Goal: Transaction & Acquisition: Purchase product/service

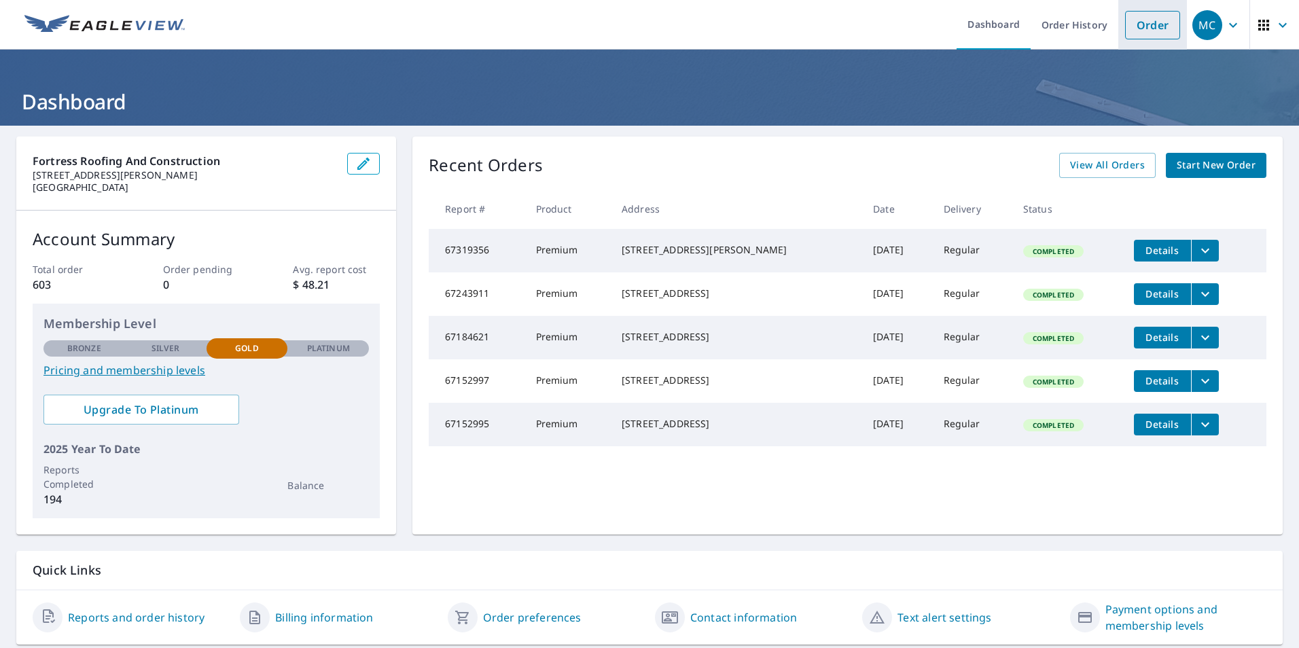
click at [1118, 31] on li "Order" at bounding box center [1152, 25] width 69 height 50
click at [1126, 31] on link "Order" at bounding box center [1152, 25] width 55 height 29
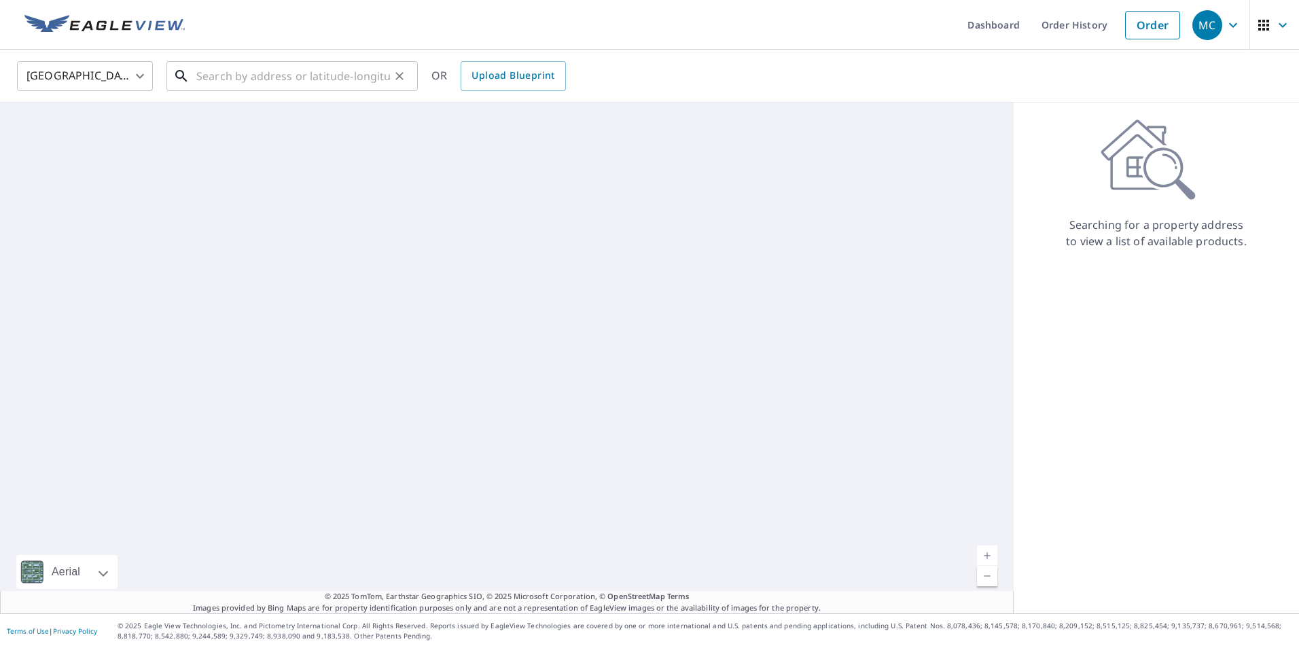
click at [230, 85] on input "text" at bounding box center [293, 76] width 194 height 38
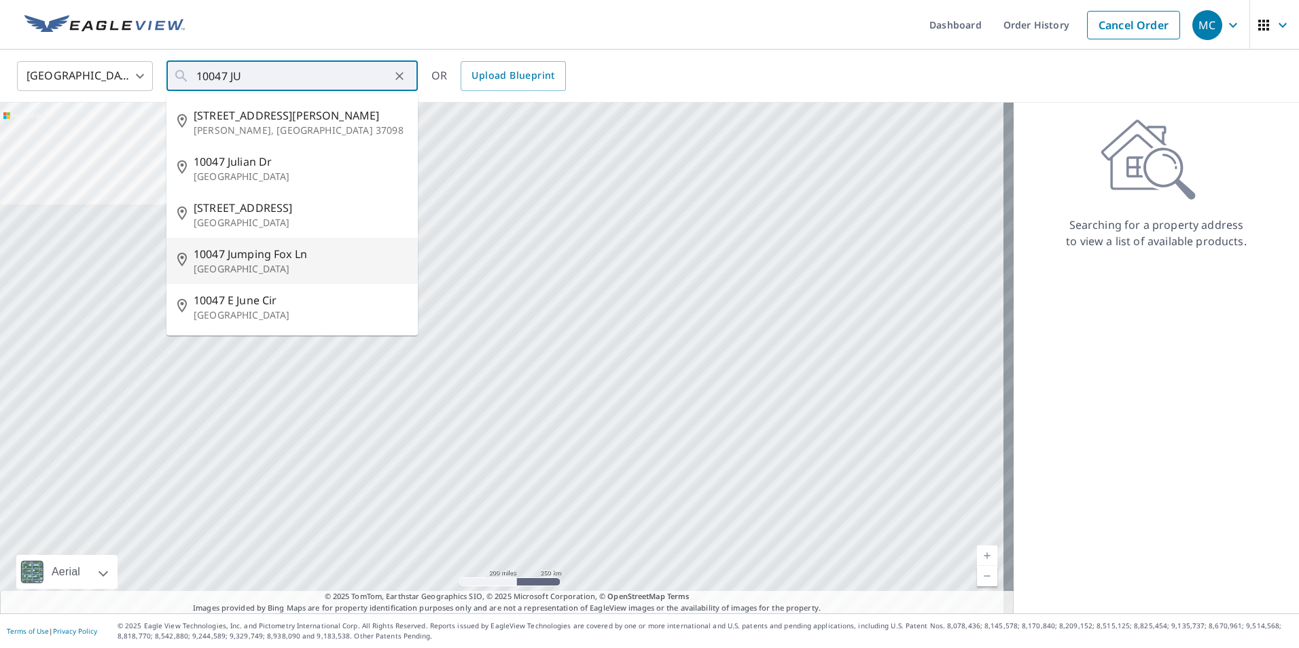
type input "10047 Jumping [GEOGRAPHIC_DATA]"
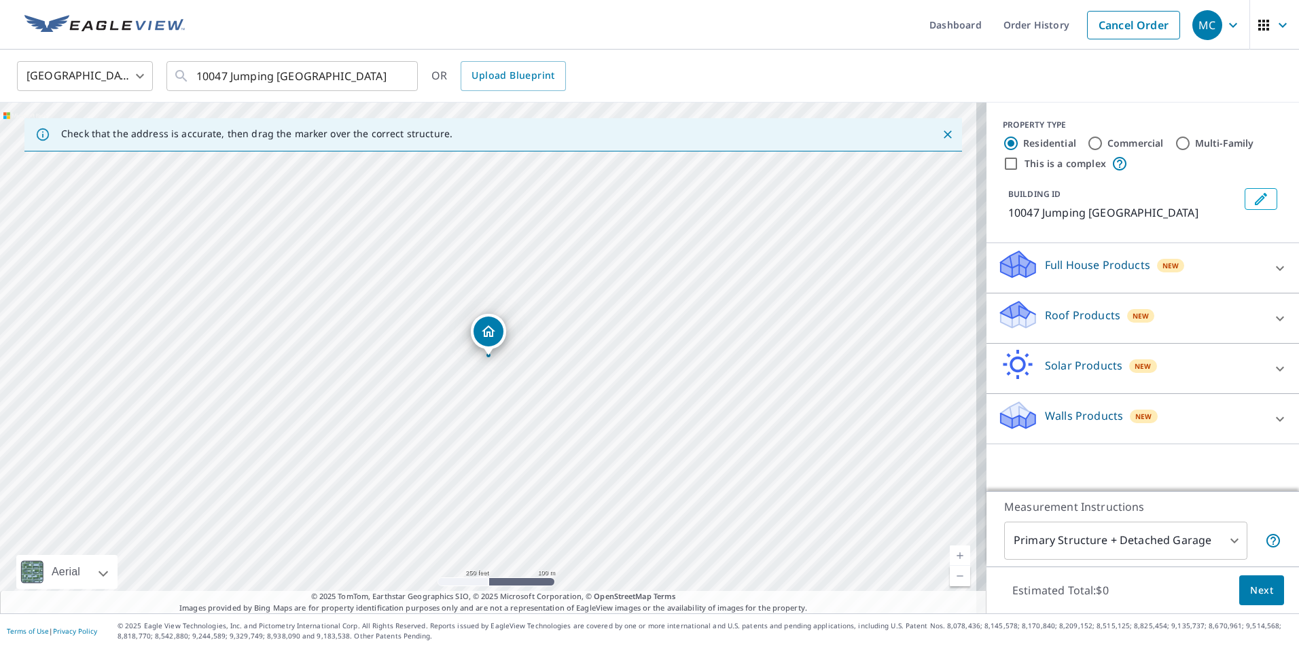
click at [1060, 323] on p "Roof Products" at bounding box center [1082, 315] width 75 height 16
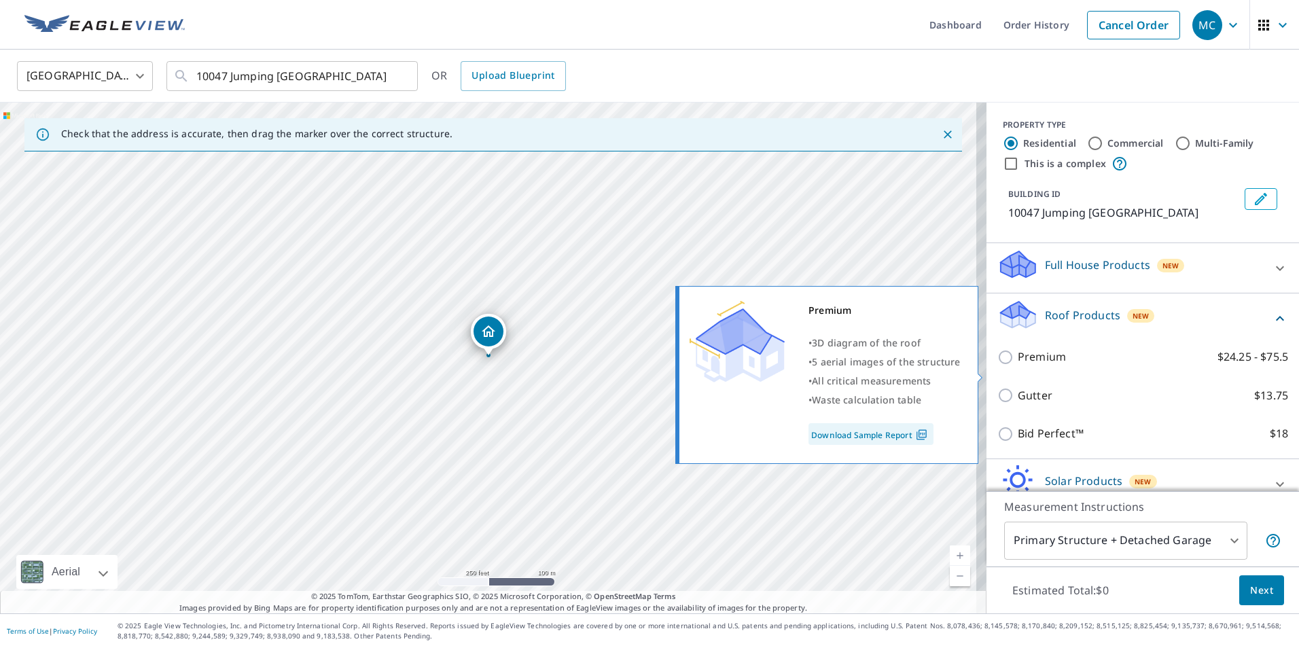
click at [1031, 365] on p "Premium" at bounding box center [1042, 356] width 48 height 17
click at [1018, 365] on input "Premium $24.25 - $75.5" at bounding box center [1007, 357] width 20 height 16
checkbox input "true"
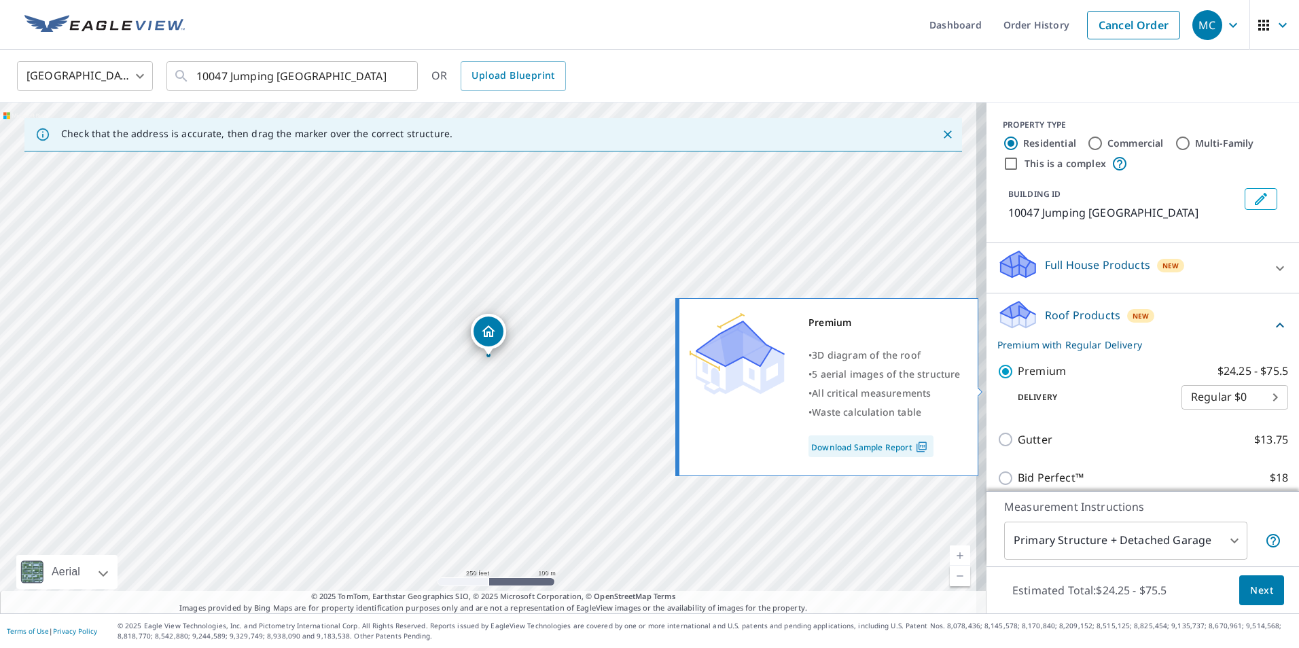
scroll to position [129, 0]
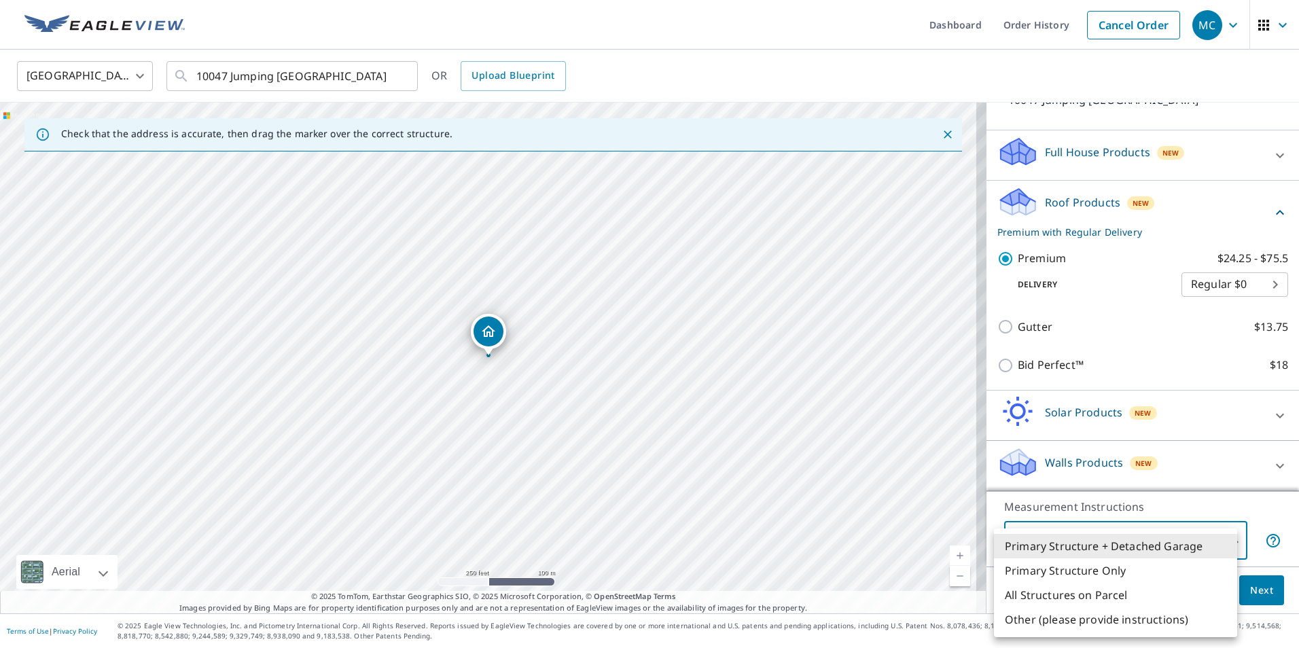
click at [1062, 544] on body "MC MC Dashboard Order History Cancel Order MC [GEOGRAPHIC_DATA] [GEOGRAPHIC_DAT…" at bounding box center [649, 324] width 1299 height 648
click at [1062, 594] on li "All Structures on Parcel" at bounding box center [1115, 595] width 243 height 24
type input "3"
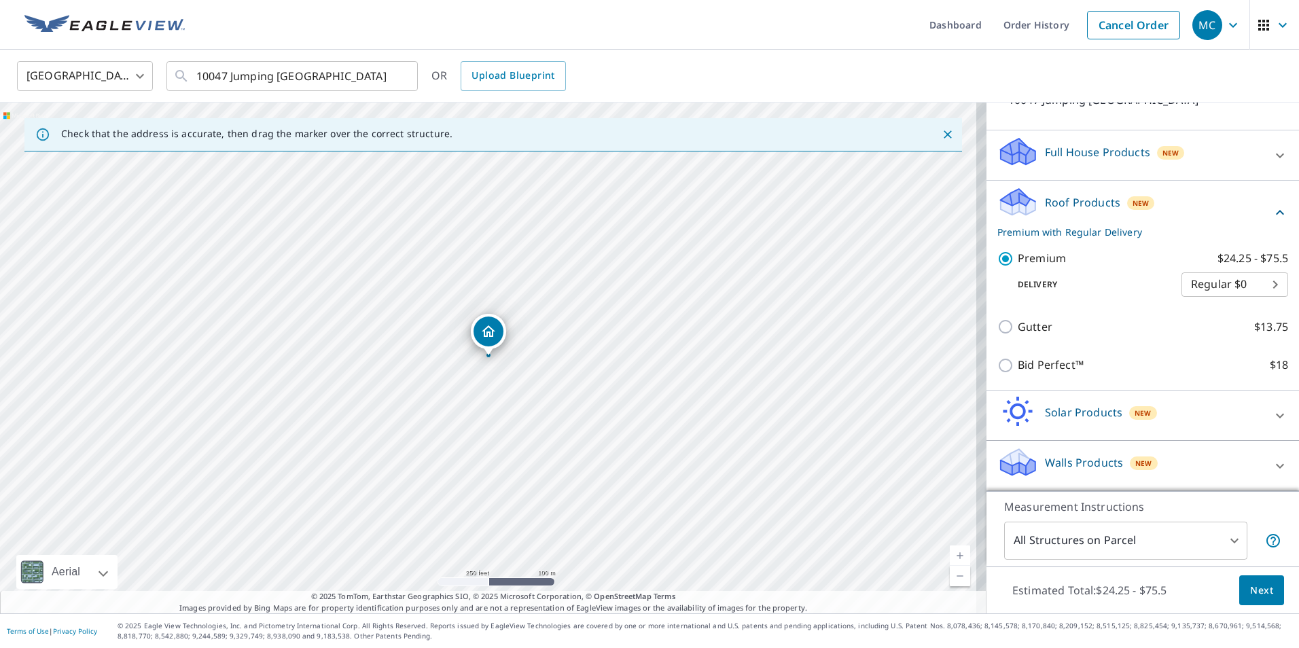
click at [1274, 582] on div "Estimated Total: $24.25 - $75.5 Next" at bounding box center [1142, 591] width 312 height 48
click at [1239, 582] on button "Next" at bounding box center [1261, 590] width 45 height 31
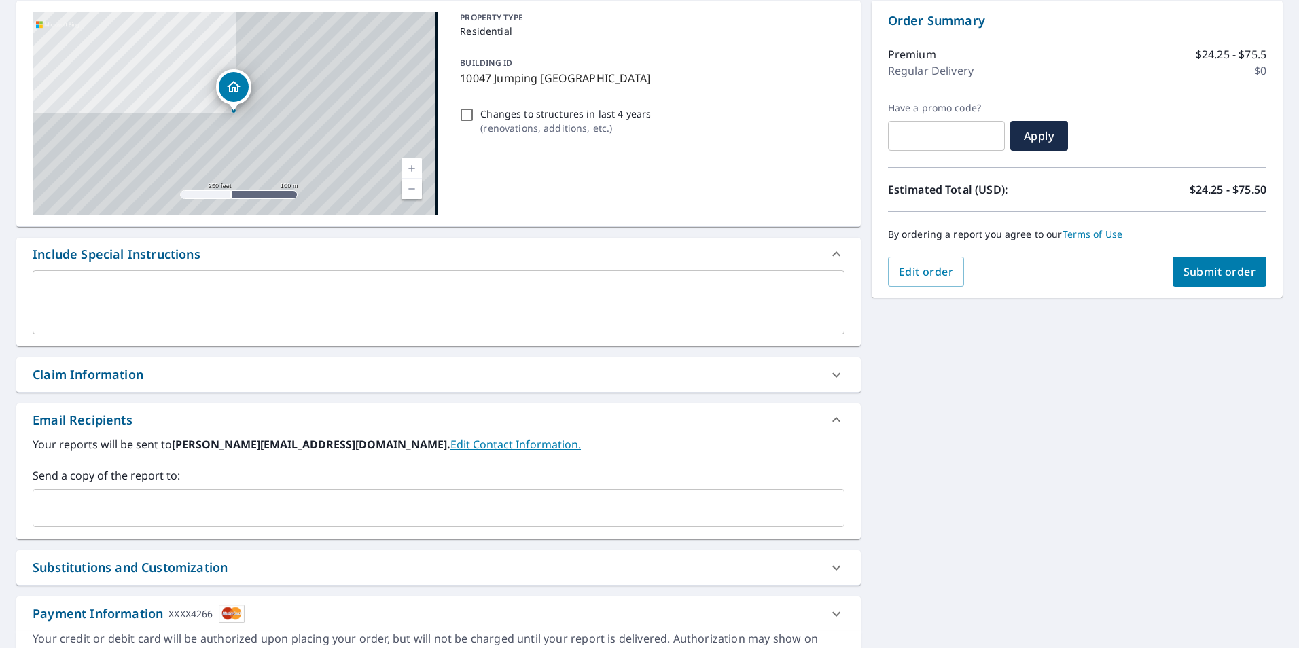
click at [160, 490] on div "​" at bounding box center [439, 508] width 812 height 38
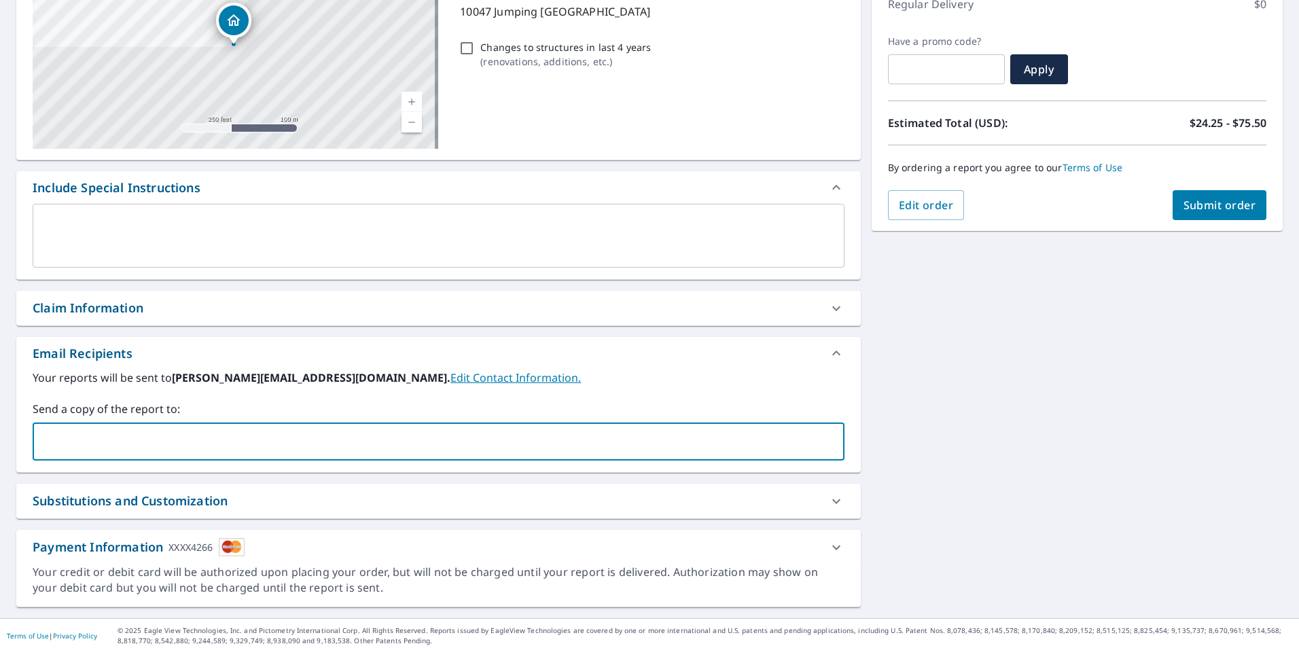
scroll to position [204, 0]
type input "[EMAIL_ADDRESS][DOMAIN_NAME]"
click at [1228, 213] on button "Submit order" at bounding box center [1220, 204] width 94 height 30
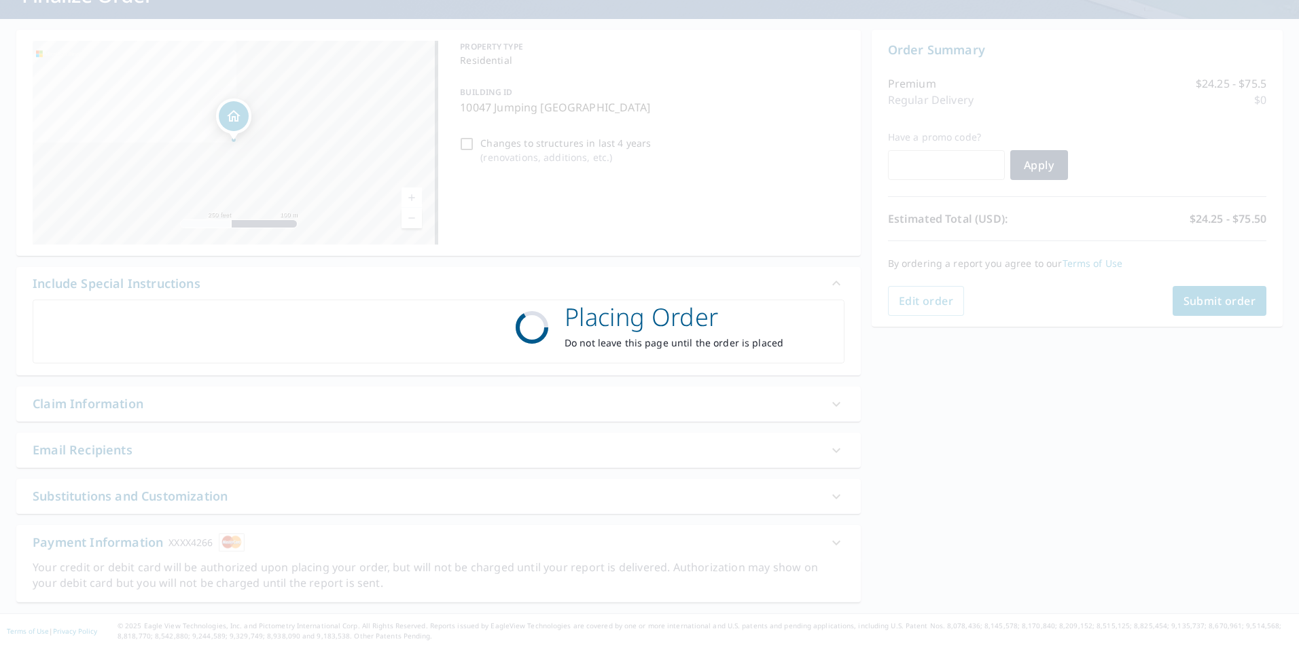
scroll to position [107, 0]
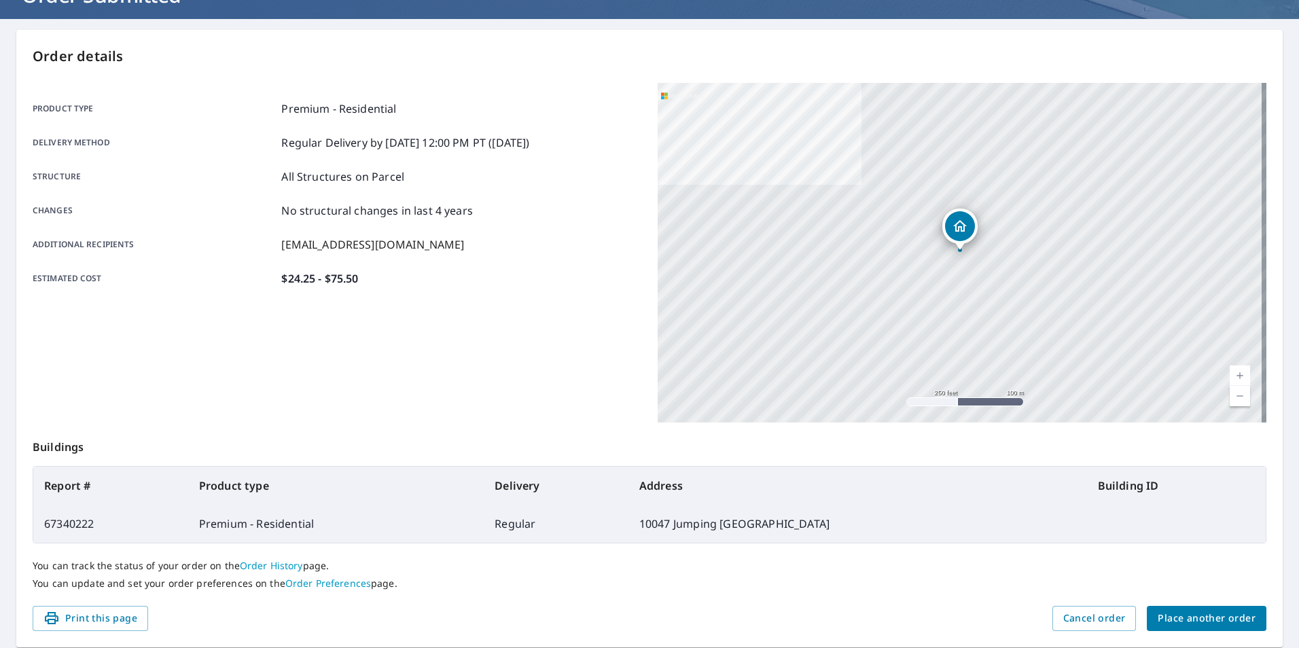
click at [1198, 620] on span "Place another order" at bounding box center [1207, 618] width 98 height 17
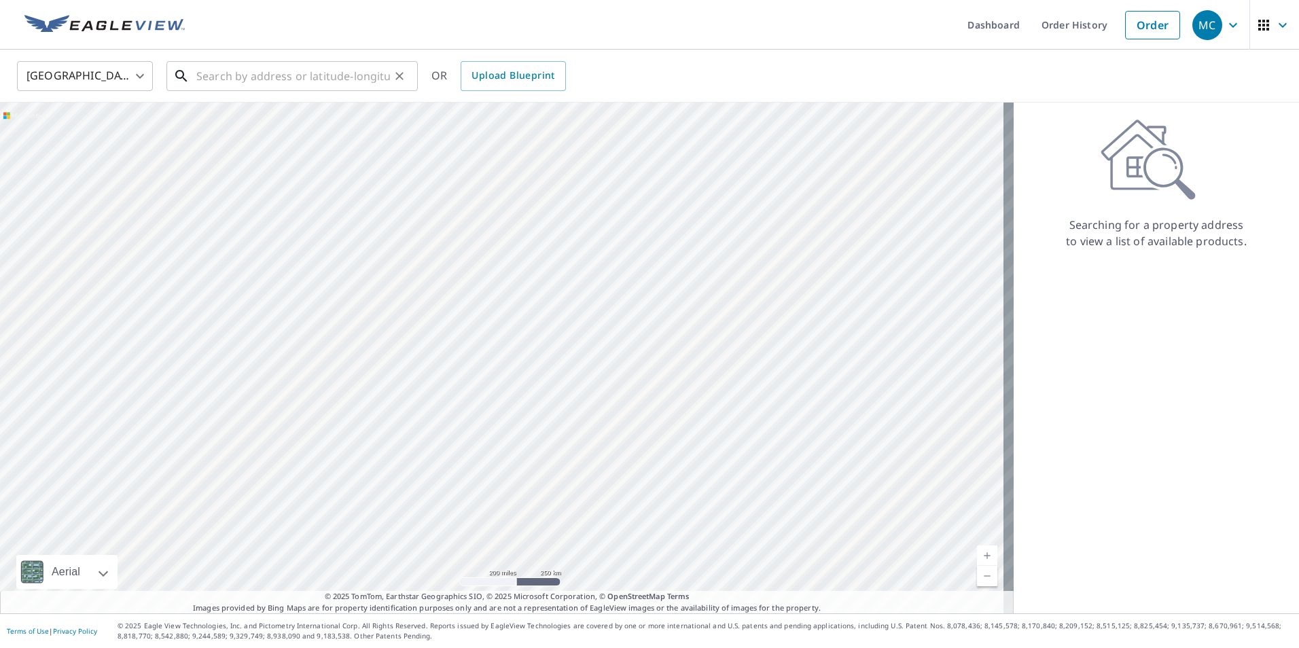
click at [294, 82] on input "text" at bounding box center [293, 76] width 194 height 38
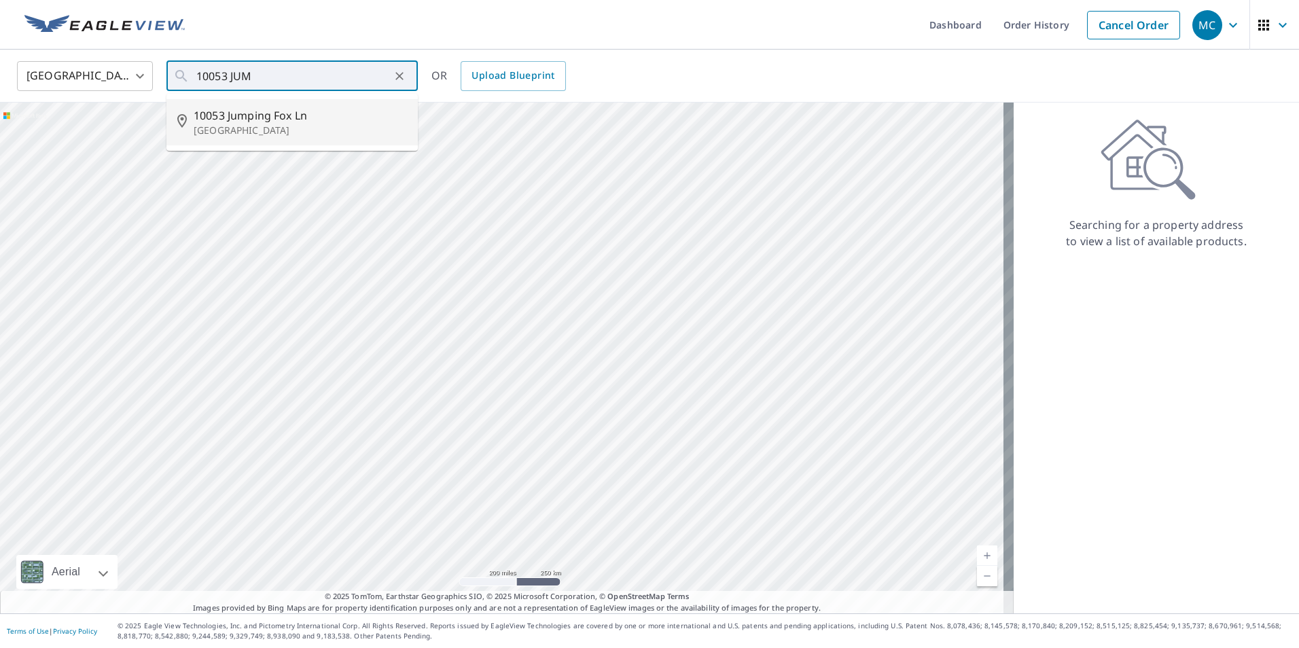
type input "10053 Jumping [GEOGRAPHIC_DATA]"
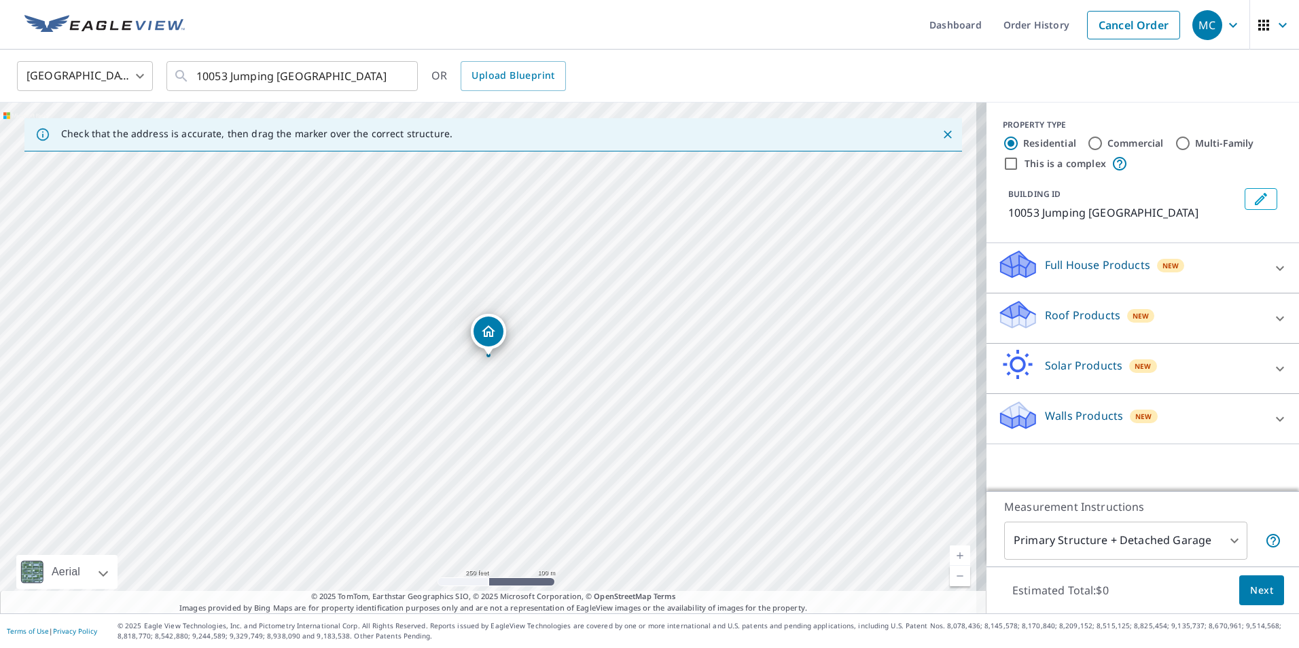
click at [1132, 321] on span "New" at bounding box center [1140, 315] width 17 height 11
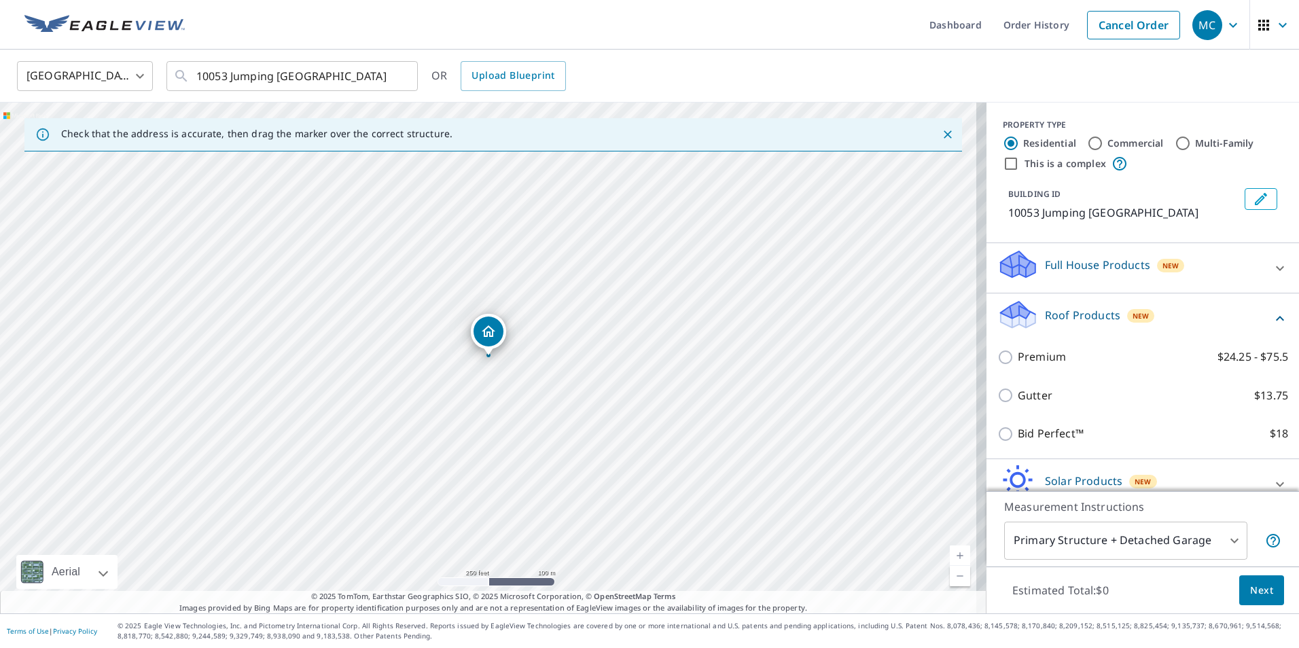
click at [1046, 363] on div "Premium $24.25 - $75.5" at bounding box center [1142, 357] width 291 height 39
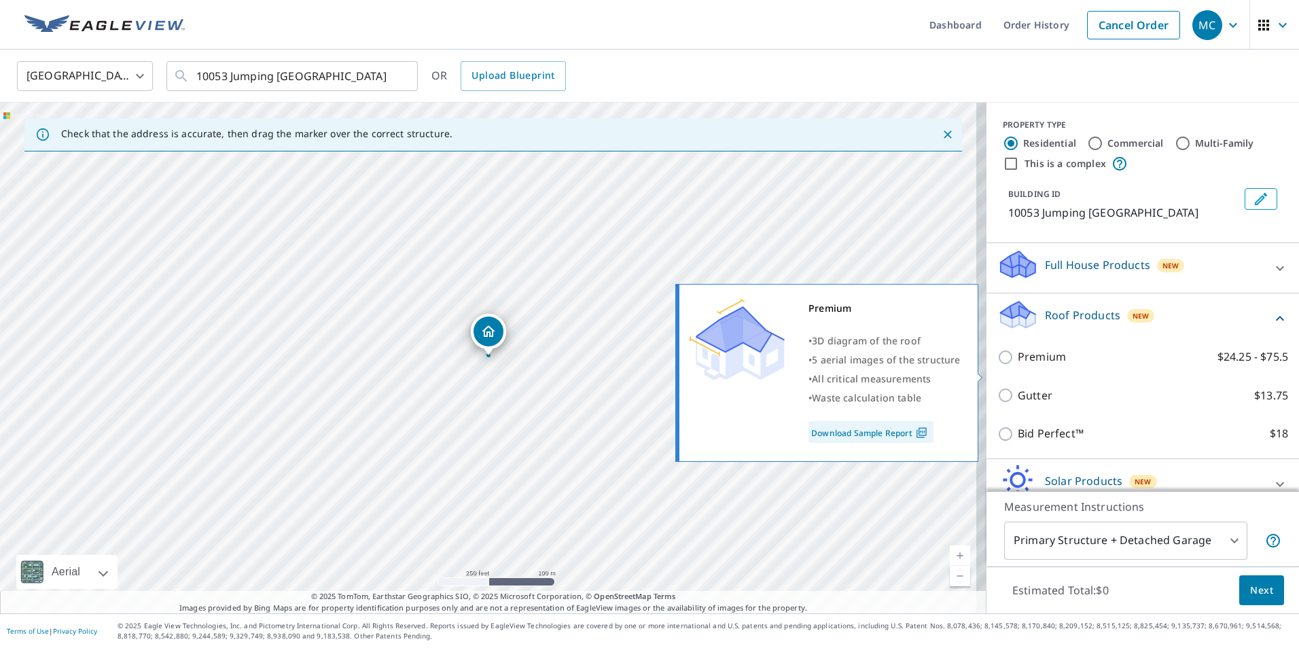
click at [1020, 365] on p "Premium" at bounding box center [1042, 356] width 48 height 17
click at [1018, 365] on input "Premium $24.25 - $75.5" at bounding box center [1007, 357] width 20 height 16
checkbox input "true"
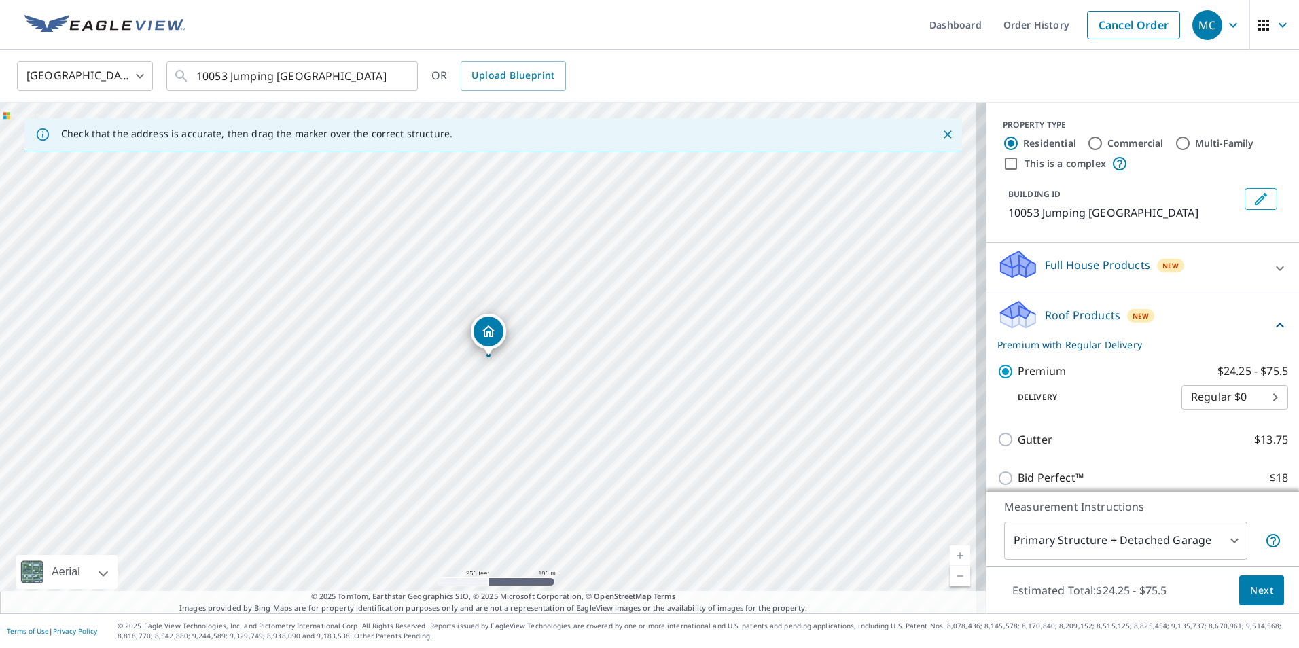
click at [1027, 539] on body "MC MC Dashboard Order History Cancel Order MC [GEOGRAPHIC_DATA] [GEOGRAPHIC_DAT…" at bounding box center [649, 324] width 1299 height 648
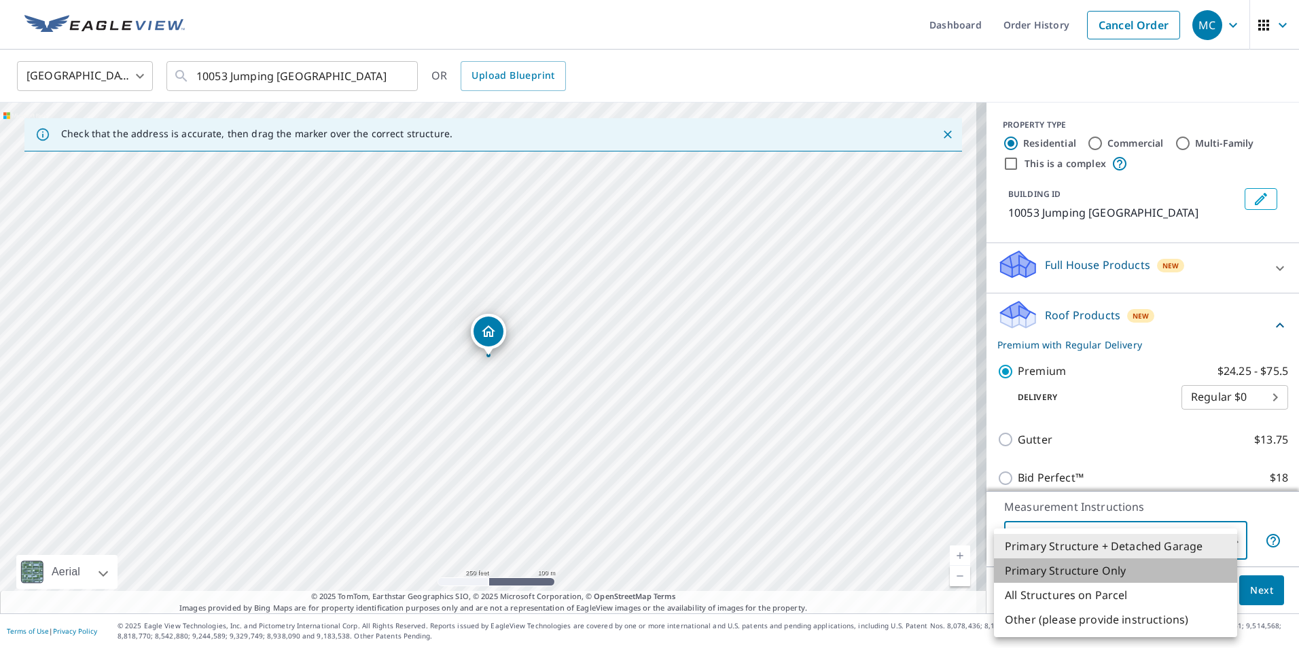
click at [1032, 577] on li "Primary Structure Only" at bounding box center [1115, 570] width 243 height 24
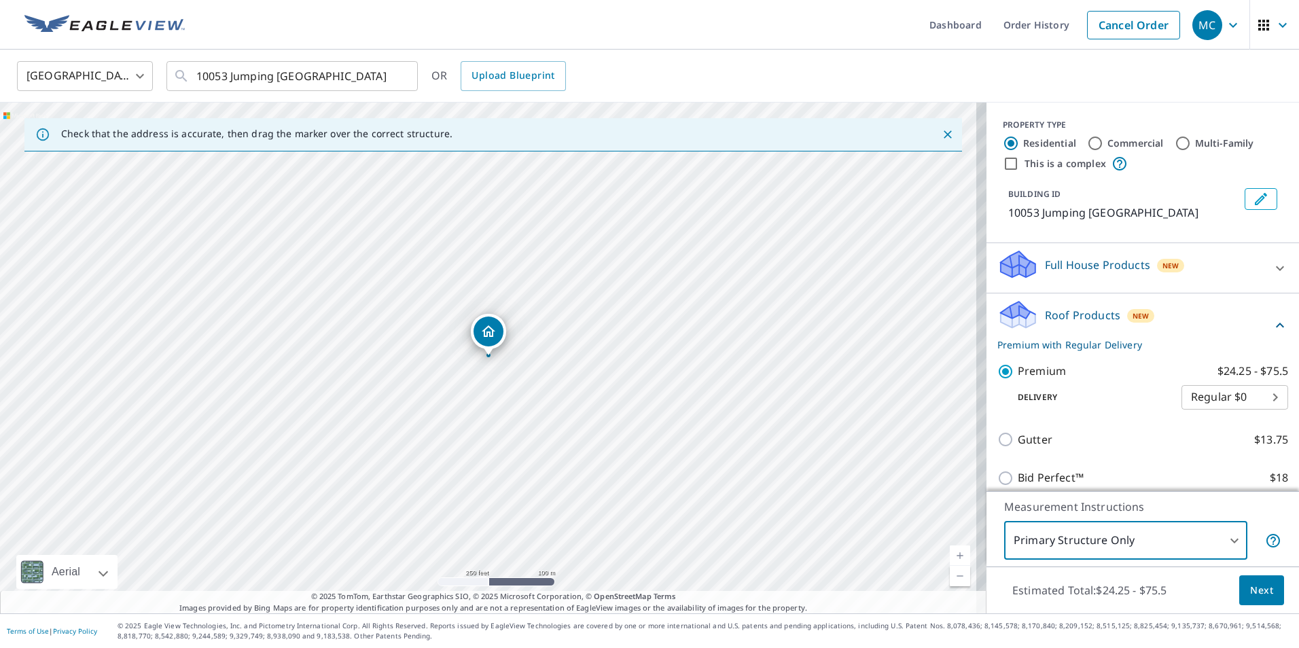
click at [1035, 536] on body "MC MC Dashboard Order History Cancel Order MC [GEOGRAPHIC_DATA] [GEOGRAPHIC_DAT…" at bounding box center [649, 324] width 1299 height 648
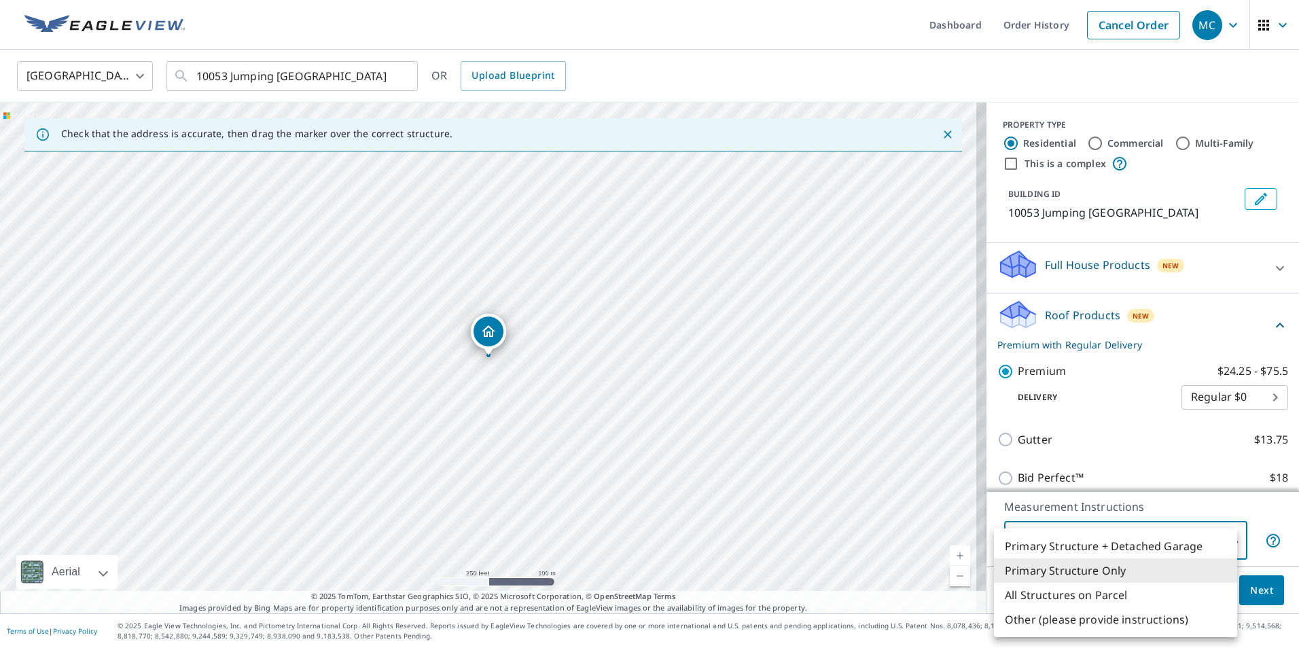
click at [1040, 590] on li "All Structures on Parcel" at bounding box center [1115, 595] width 243 height 24
type input "3"
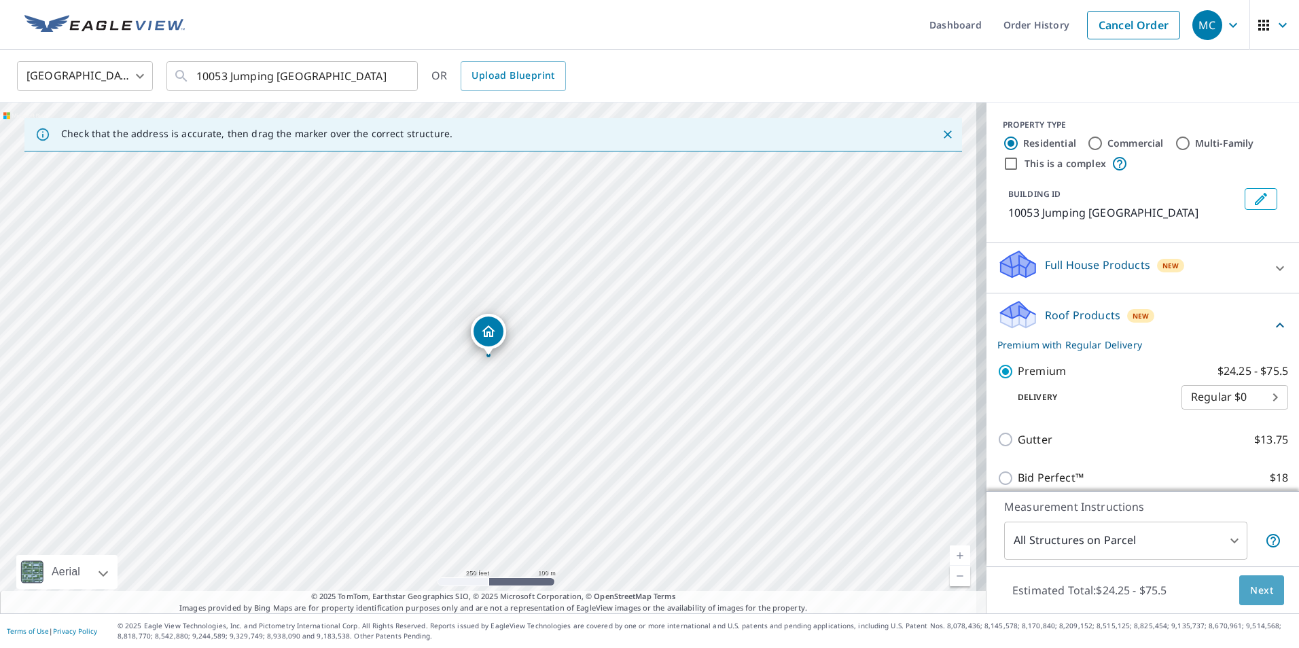
click at [1239, 588] on button "Next" at bounding box center [1261, 590] width 45 height 31
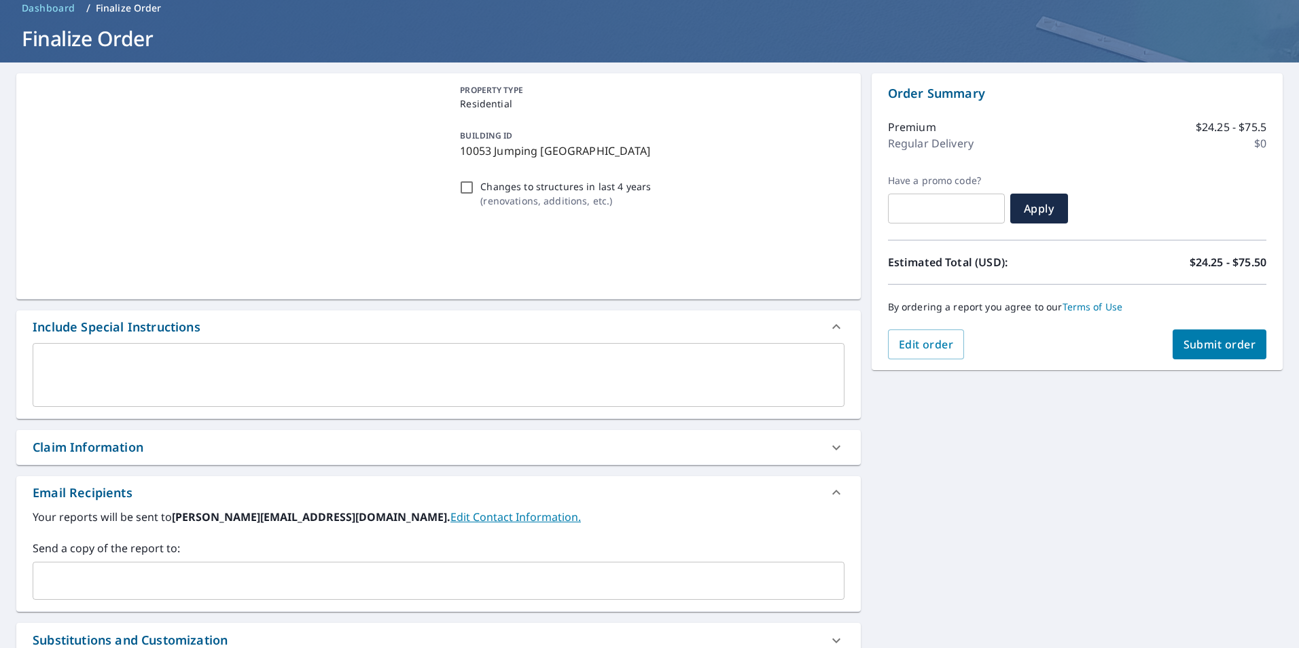
scroll to position [136, 0]
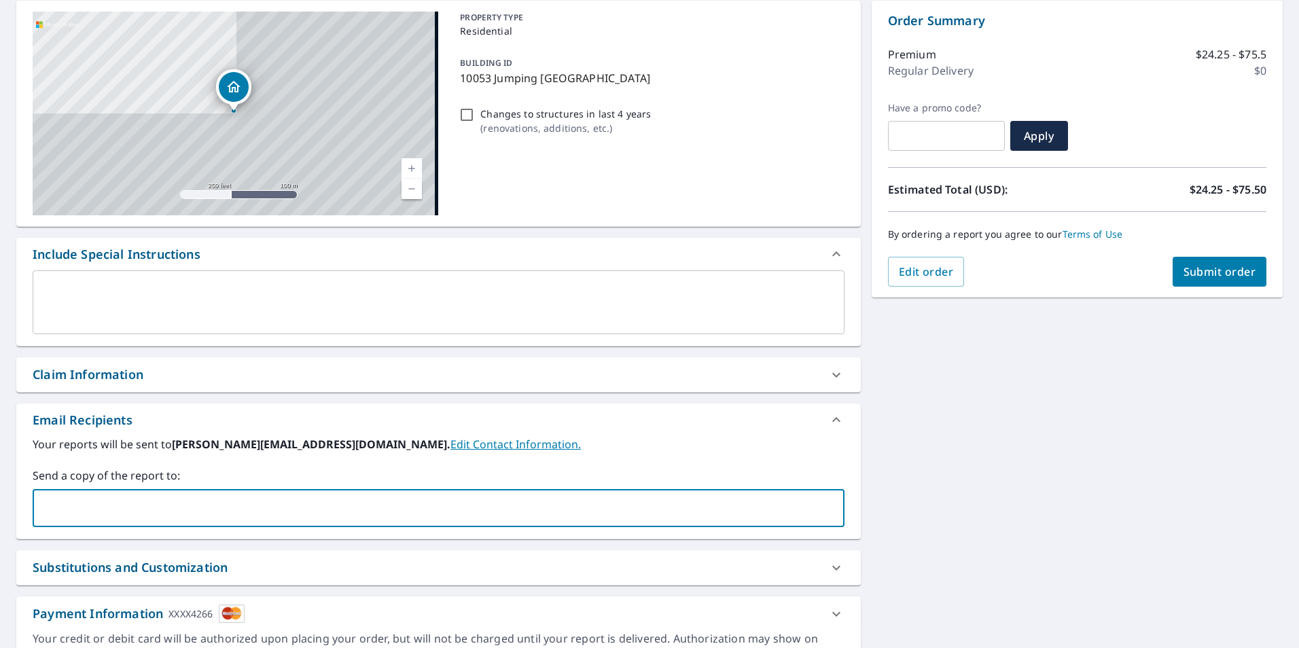
click at [281, 517] on input "text" at bounding box center [428, 508] width 779 height 26
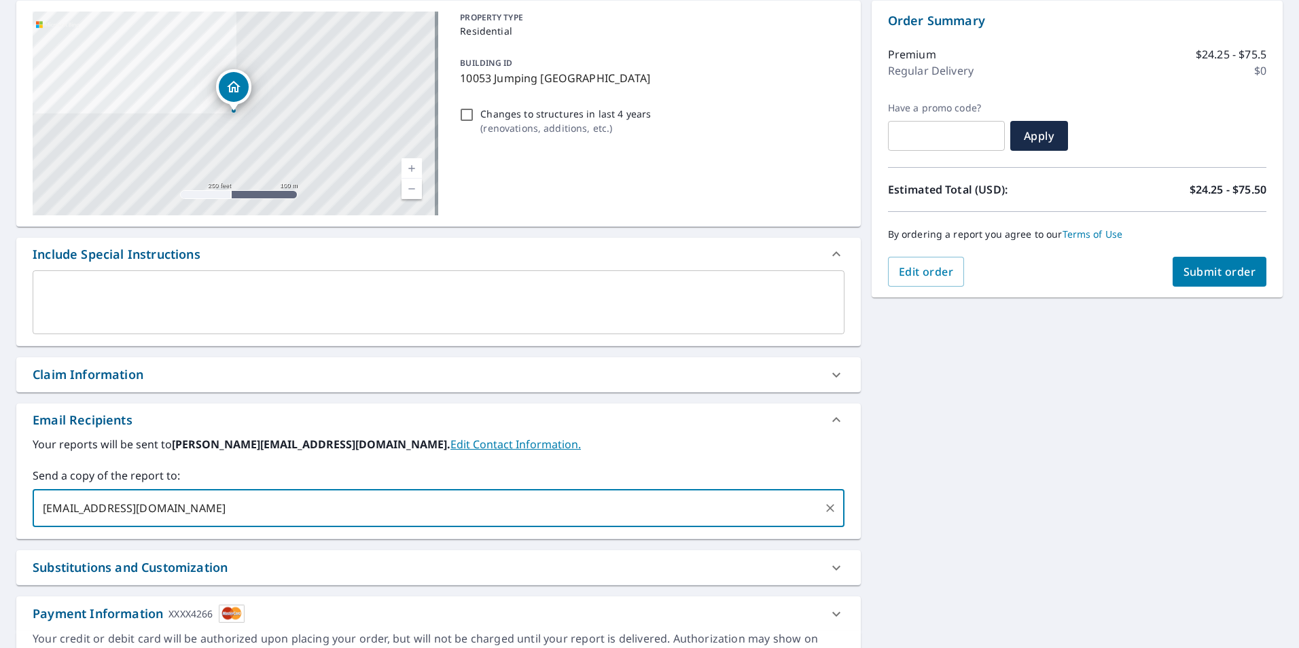
type input "[EMAIL_ADDRESS][DOMAIN_NAME]"
click at [1213, 277] on span "Submit order" at bounding box center [1219, 271] width 73 height 15
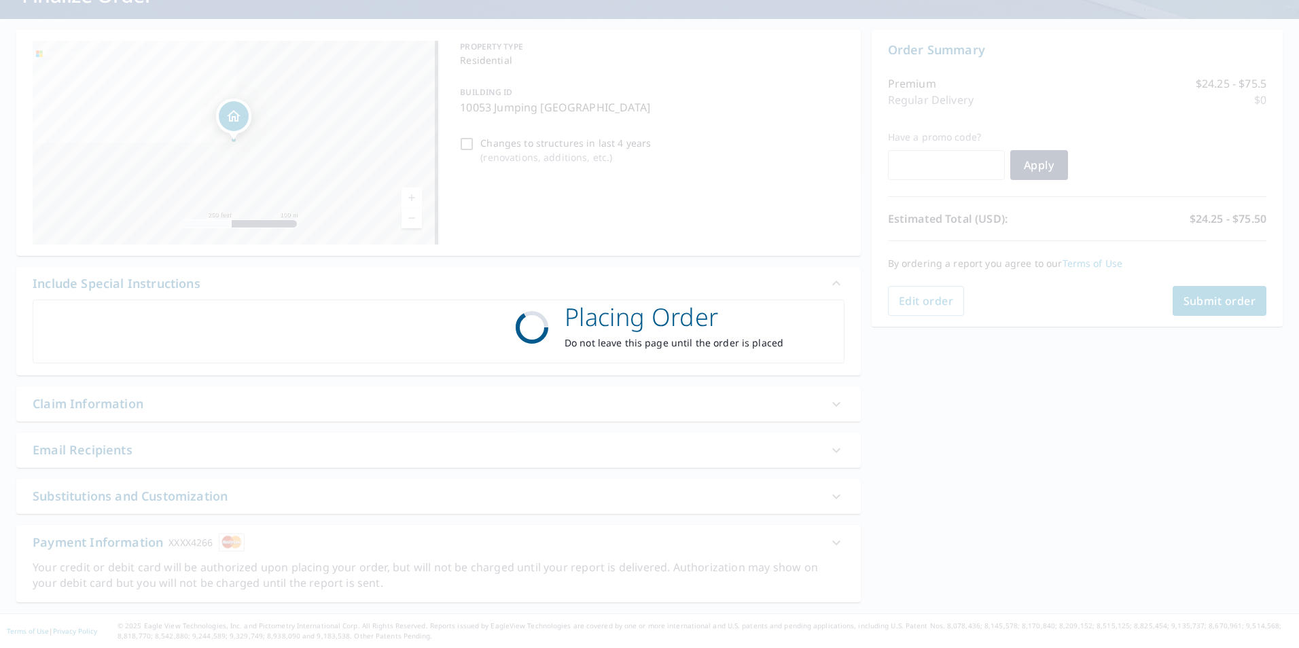
scroll to position [107, 0]
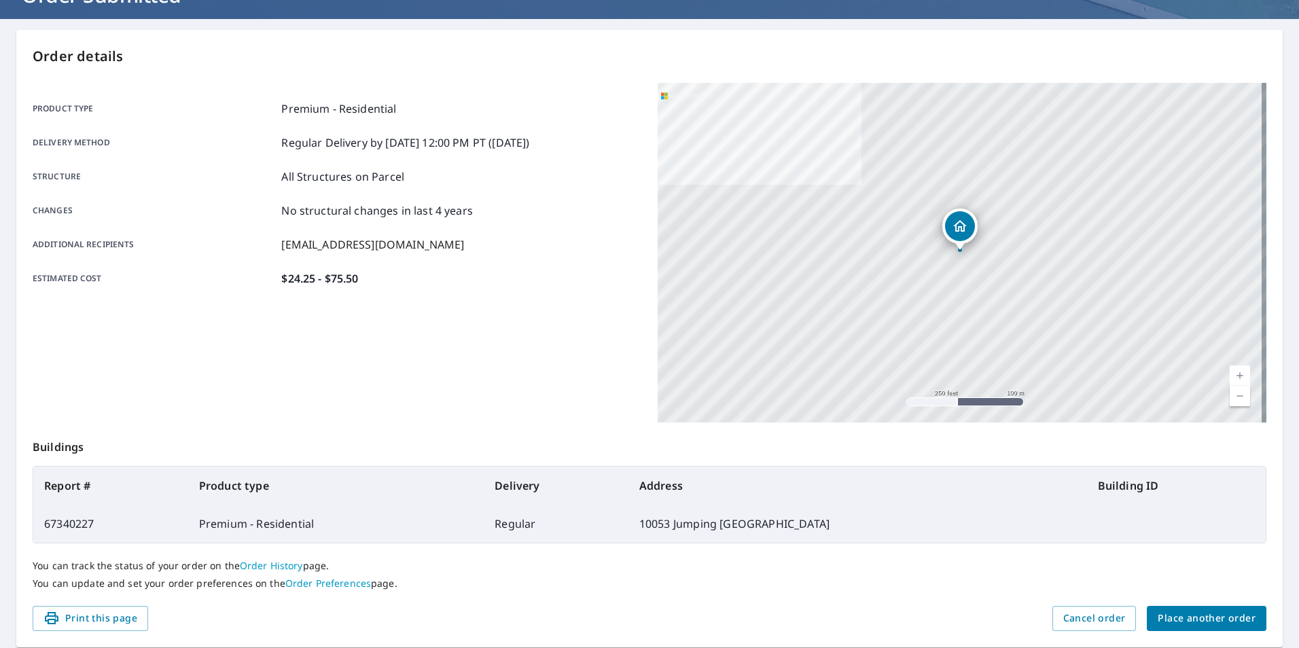
click at [1194, 624] on span "Place another order" at bounding box center [1207, 618] width 98 height 17
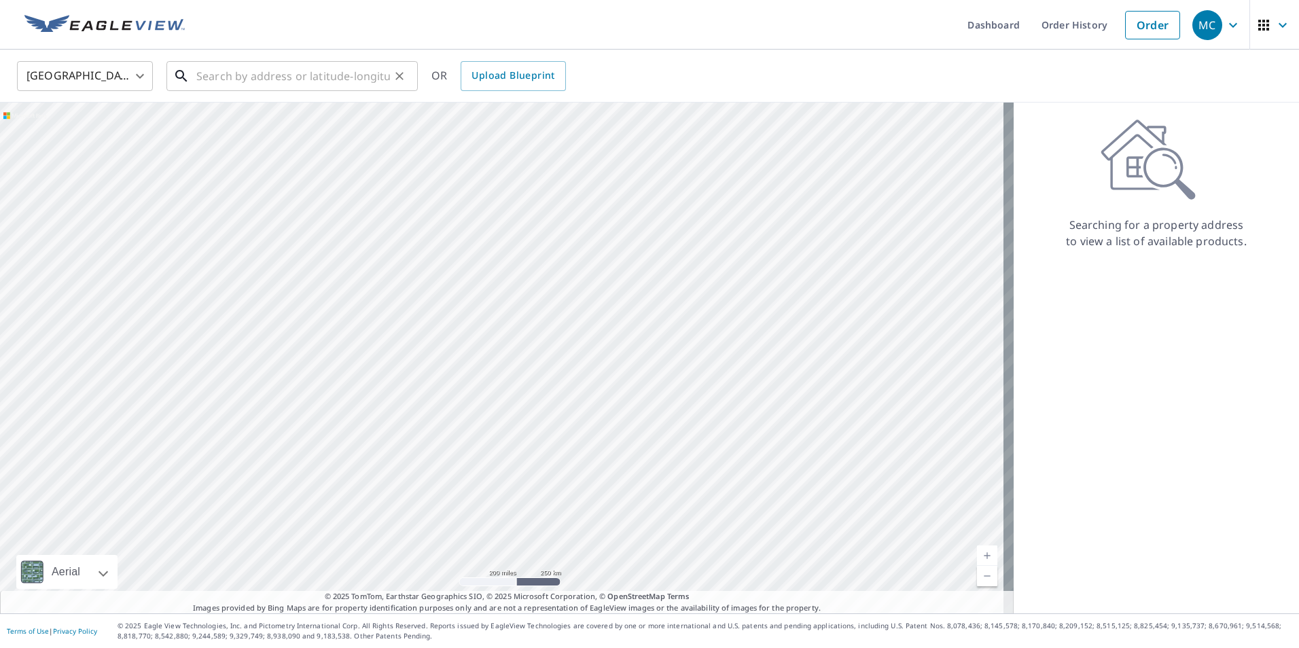
click at [357, 71] on input "text" at bounding box center [293, 76] width 194 height 38
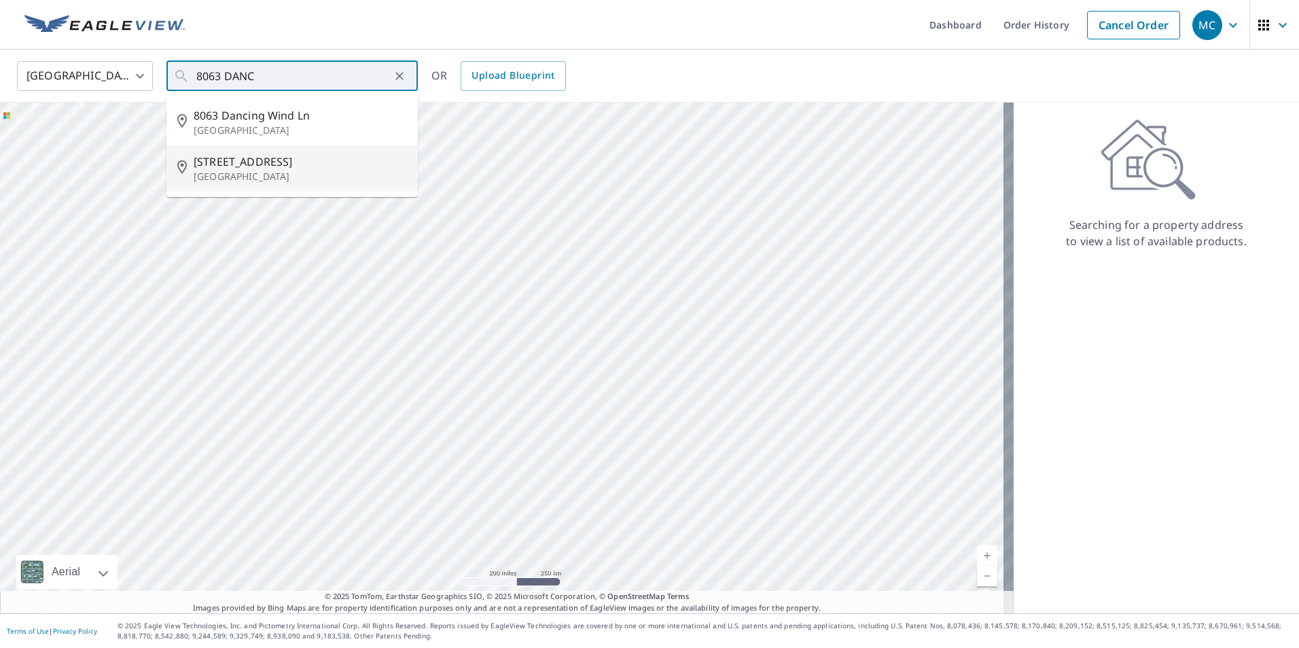
type input "[STREET_ADDRESS]"
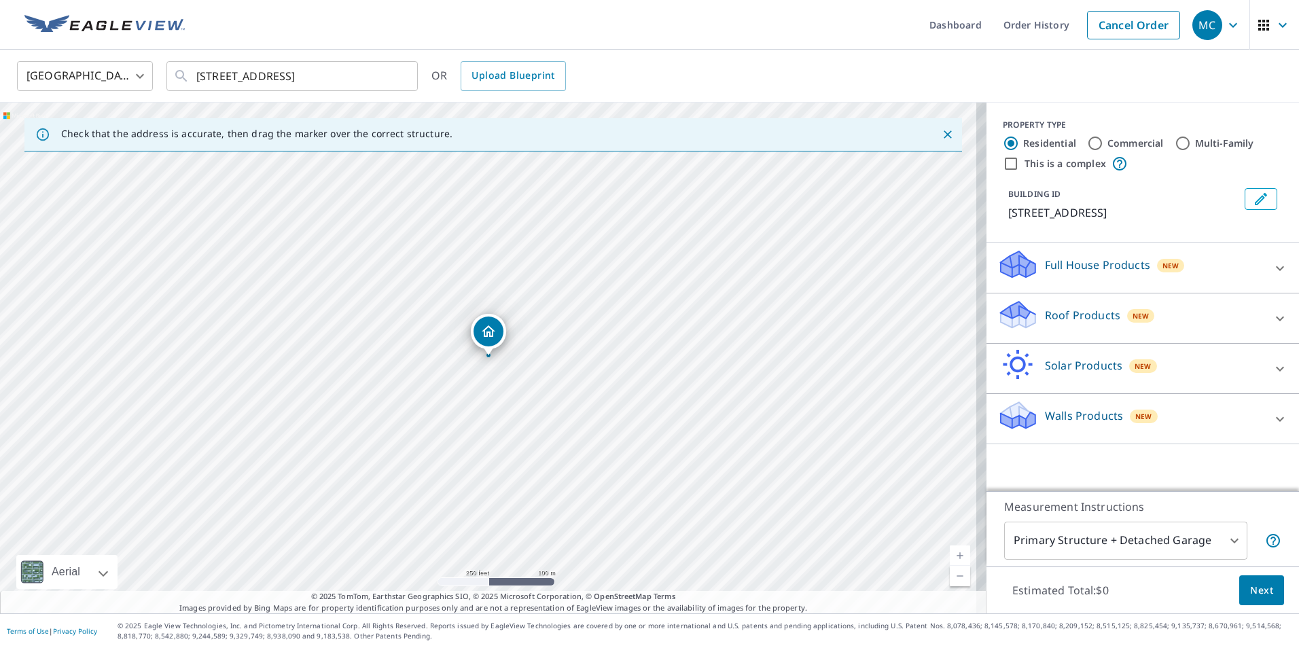
click at [1069, 307] on p "Roof Products" at bounding box center [1082, 315] width 75 height 16
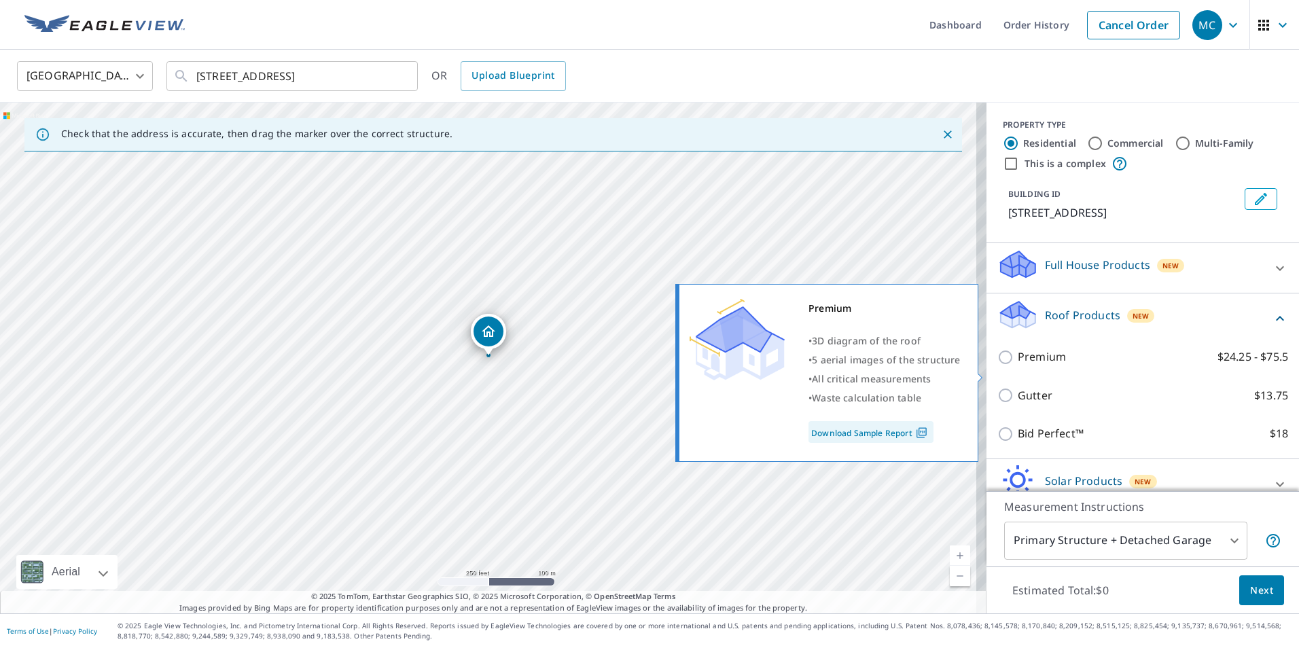
click at [1041, 365] on p "Premium" at bounding box center [1042, 356] width 48 height 17
click at [1018, 365] on input "Premium $24.25 - $75.5" at bounding box center [1007, 357] width 20 height 16
checkbox input "true"
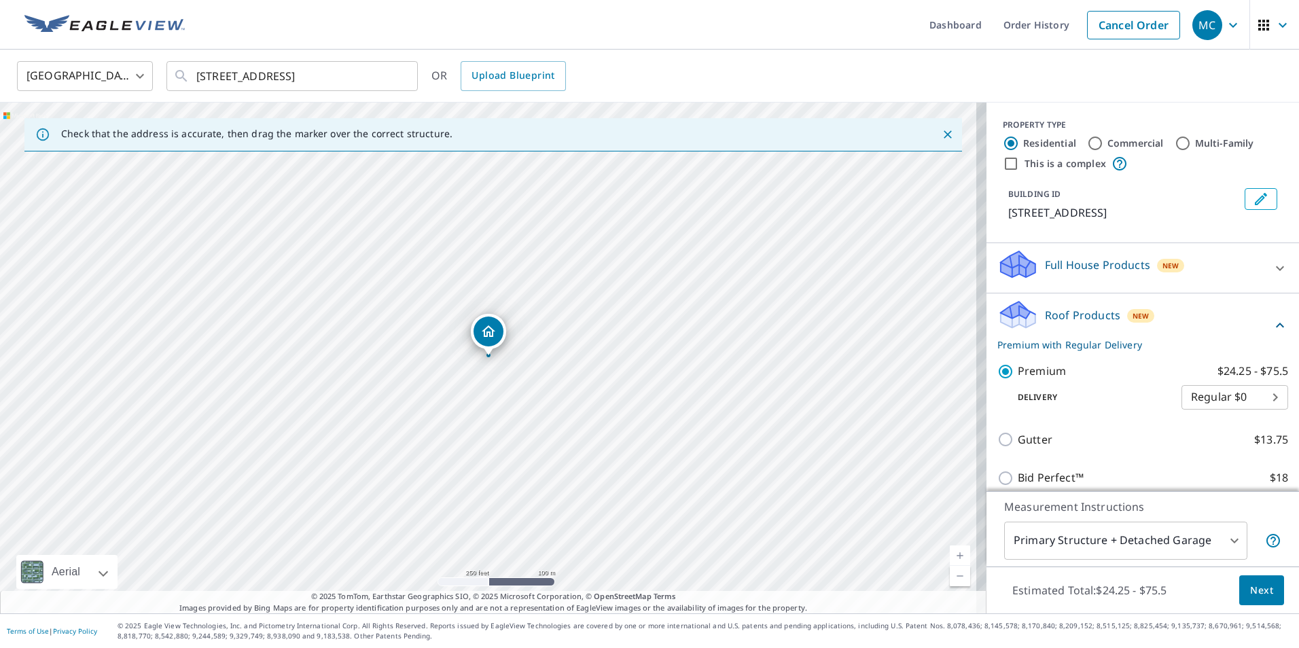
click at [1030, 524] on body "MC MC Dashboard Order History Cancel Order MC [GEOGRAPHIC_DATA] [GEOGRAPHIC_DAT…" at bounding box center [649, 324] width 1299 height 648
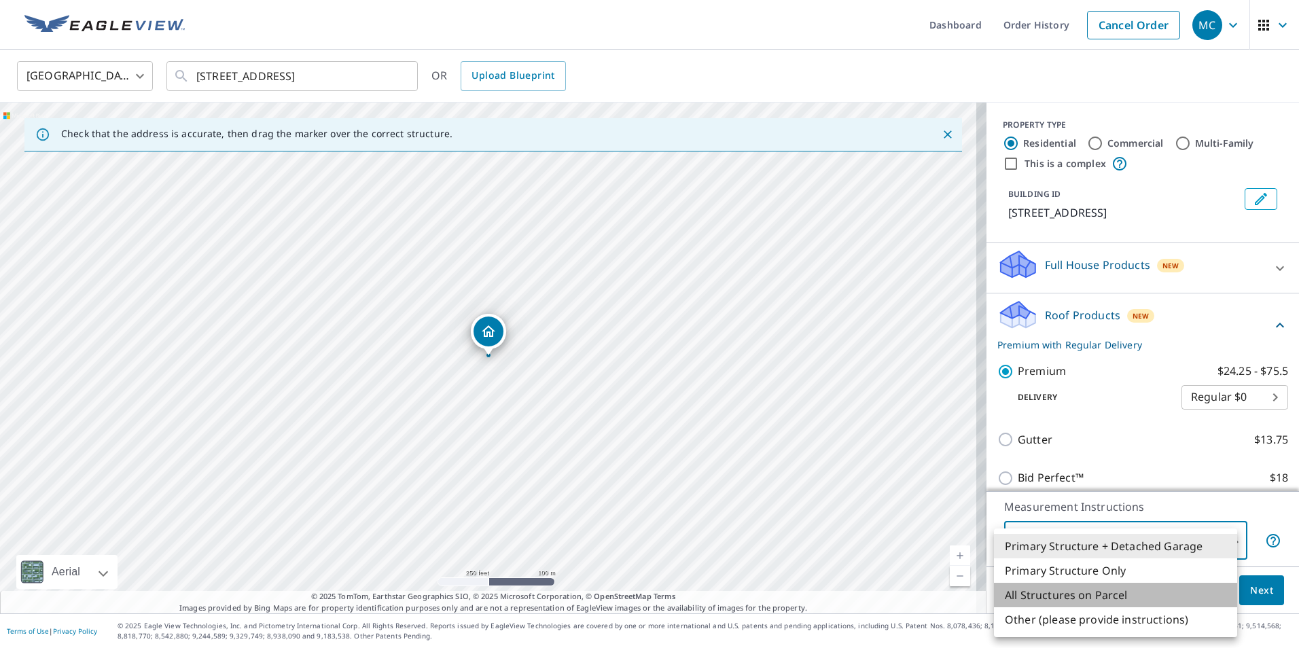
click at [1035, 586] on li "All Structures on Parcel" at bounding box center [1115, 595] width 243 height 24
type input "3"
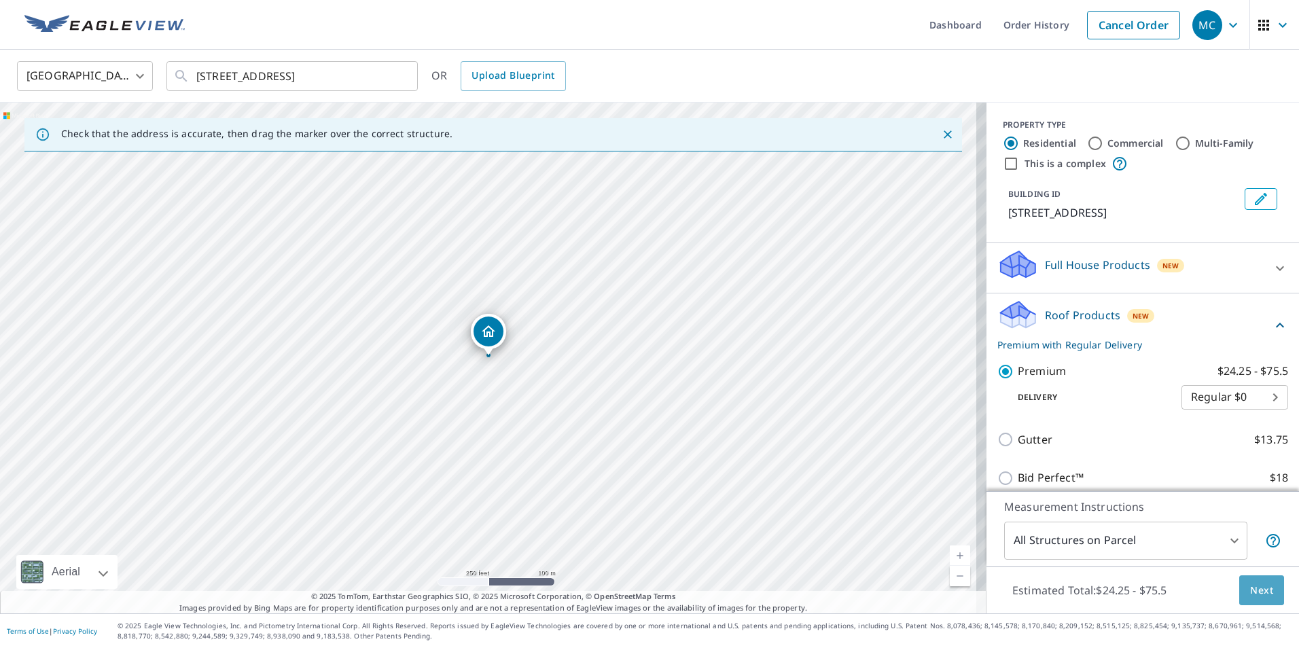
click at [1250, 590] on span "Next" at bounding box center [1261, 590] width 23 height 17
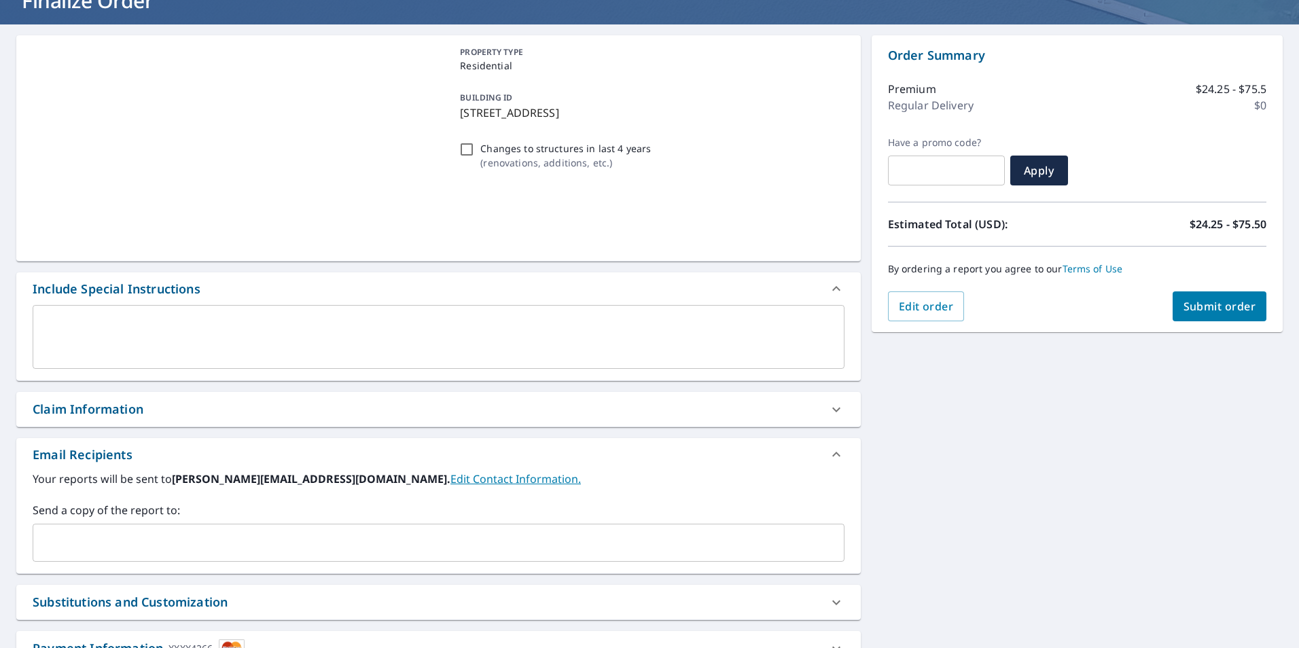
scroll to position [204, 0]
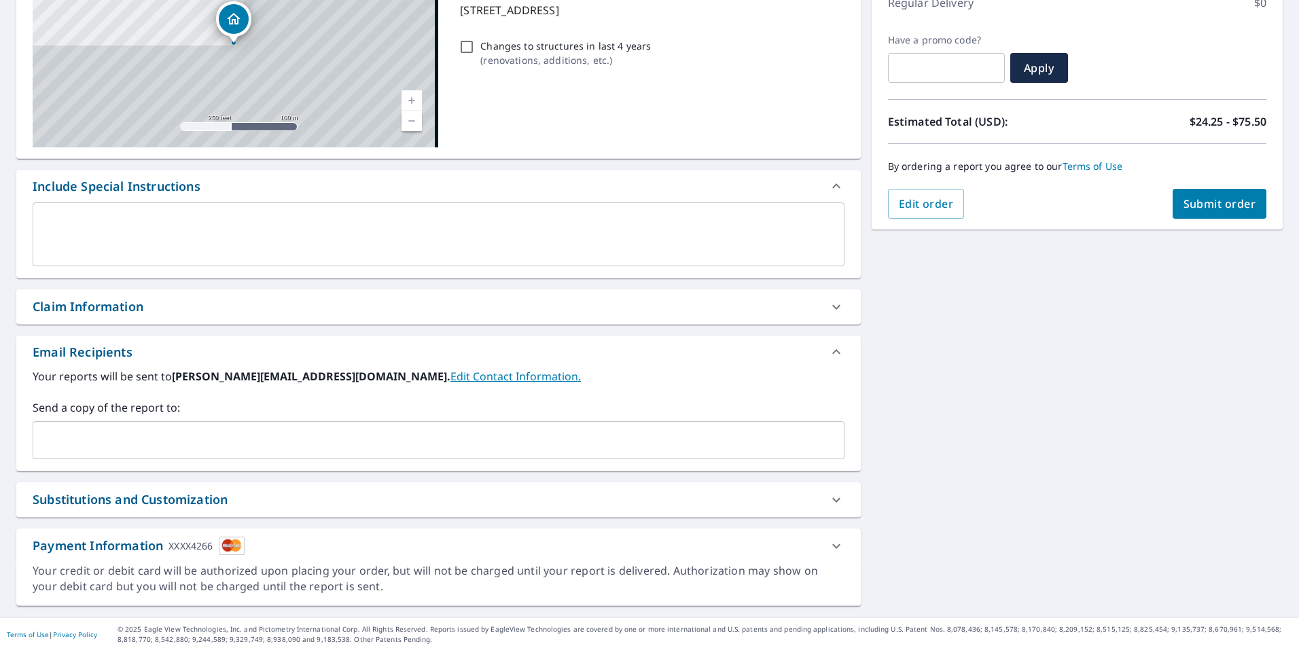
click at [115, 435] on input "text" at bounding box center [428, 440] width 779 height 26
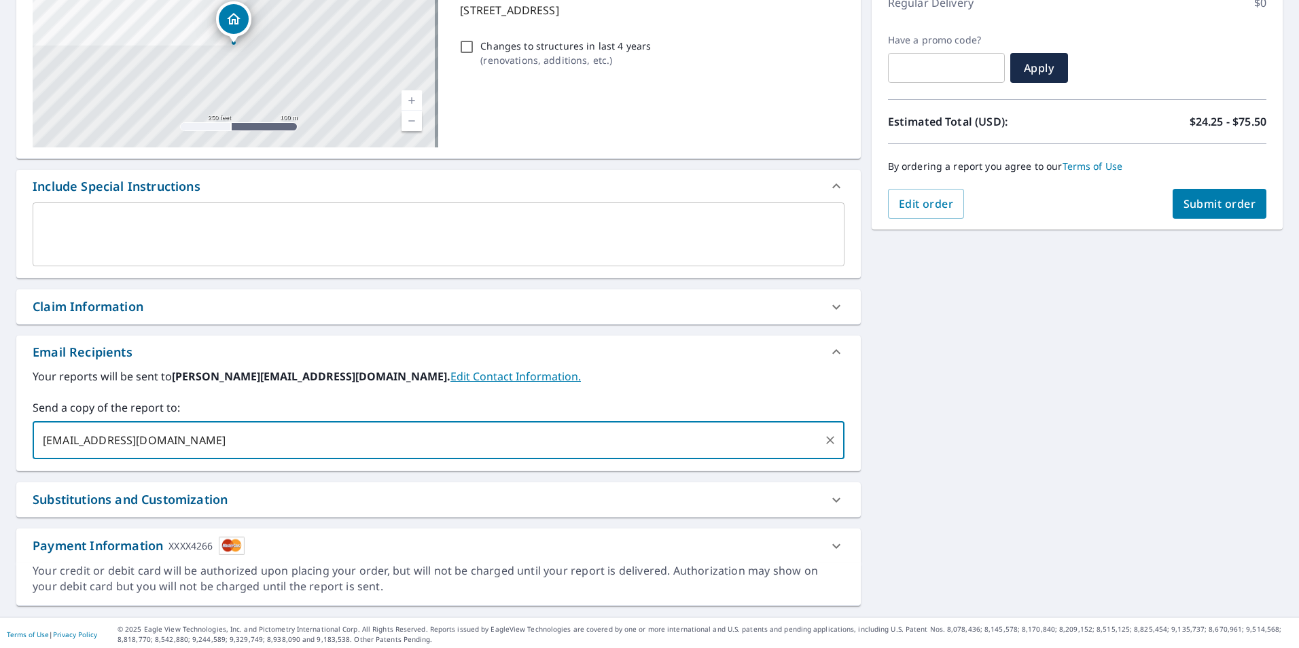
type input "[EMAIL_ADDRESS][DOMAIN_NAME]"
click at [1205, 211] on button "Submit order" at bounding box center [1220, 204] width 94 height 30
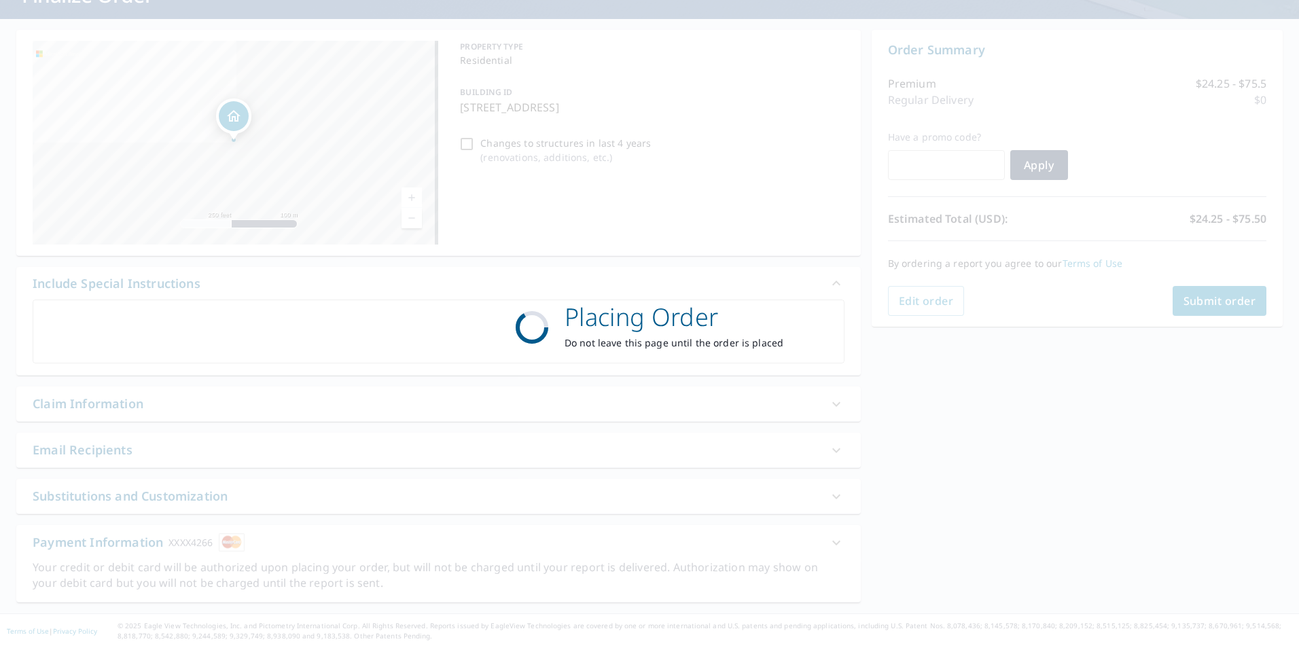
scroll to position [107, 0]
